Goal: Register for event/course

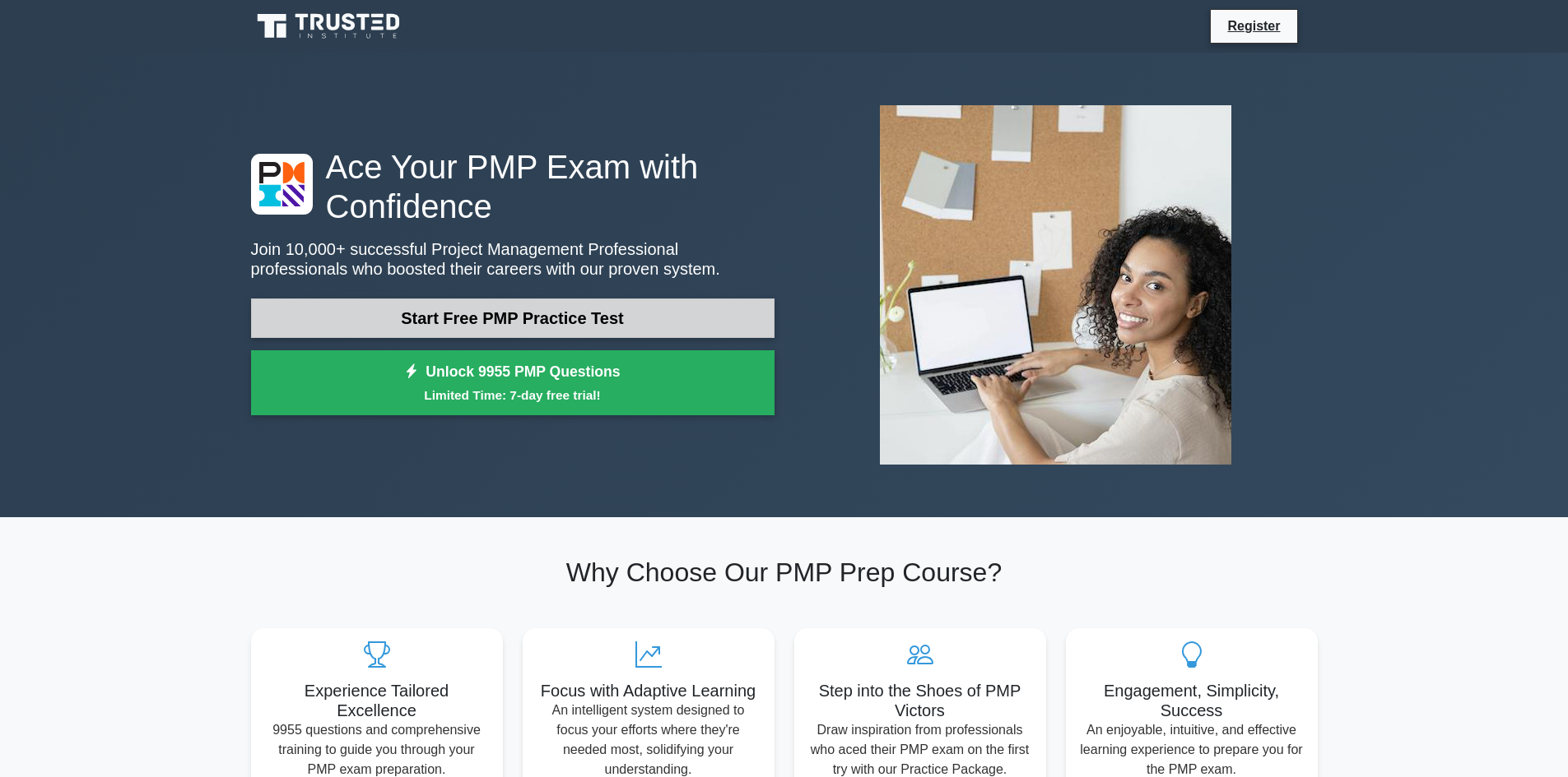
click at [626, 300] on link "Start Free PMP Practice Test" at bounding box center [512, 319] width 524 height 40
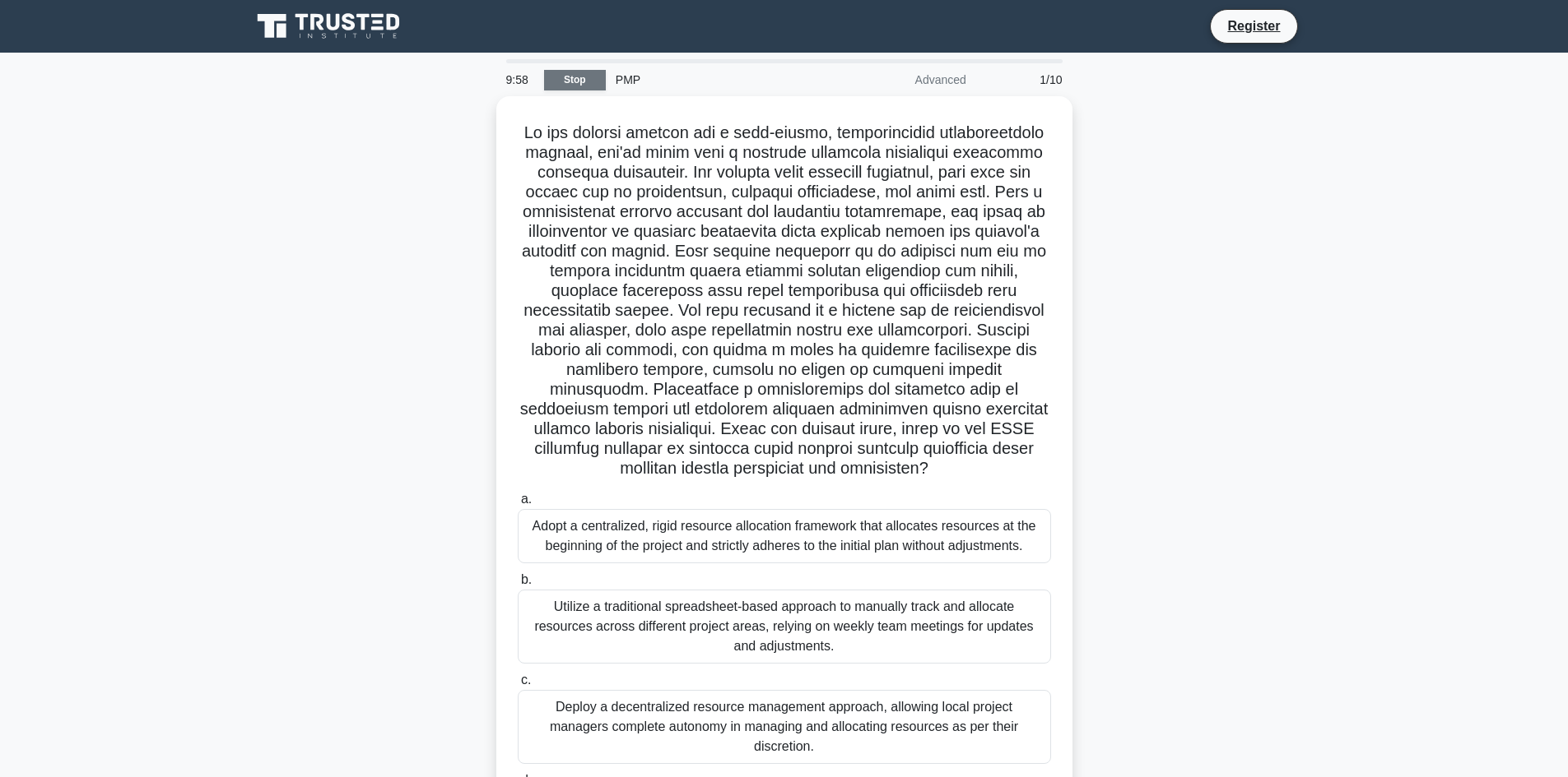
click at [573, 81] on link "Stop" at bounding box center [575, 80] width 62 height 21
